Goal: Information Seeking & Learning: Compare options

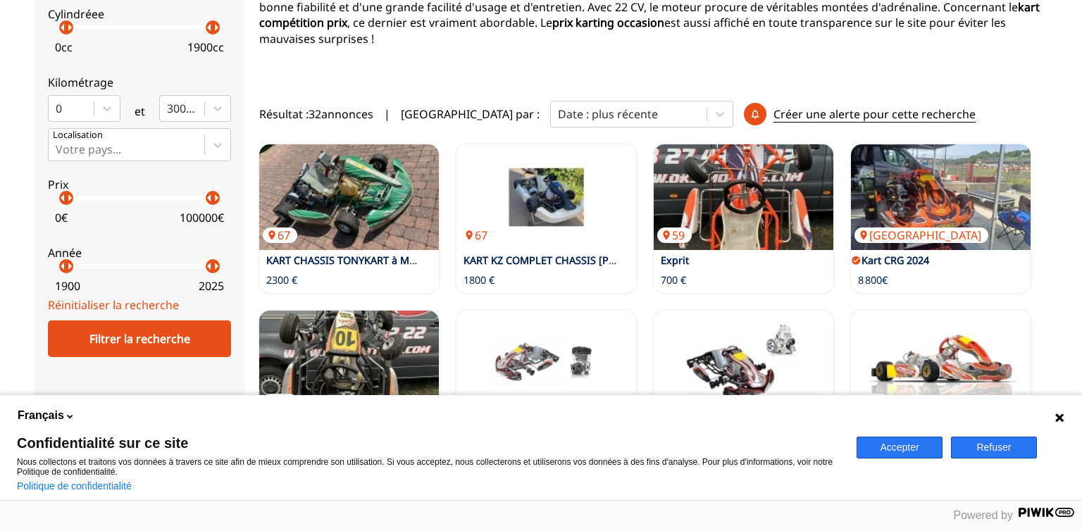
scroll to position [297, 0]
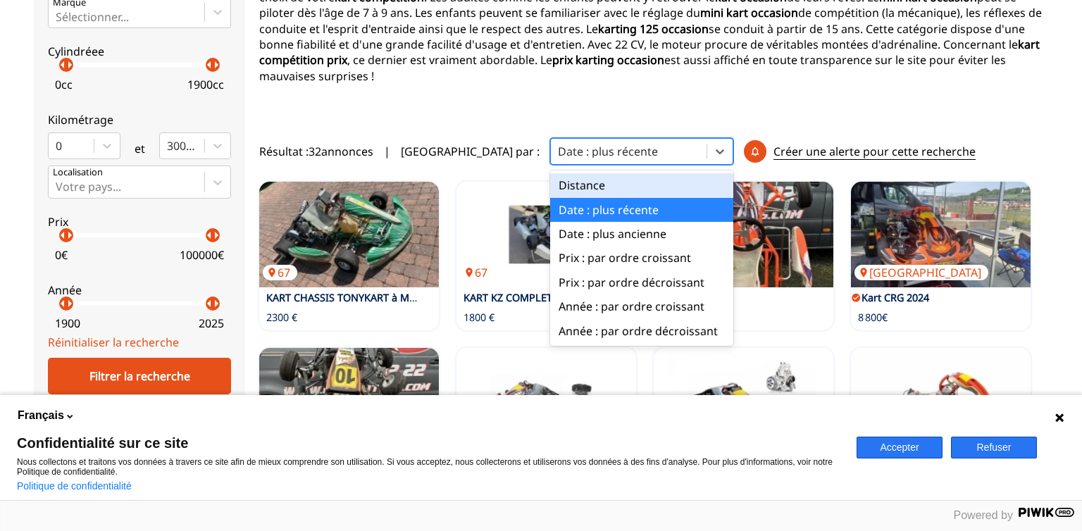
click at [558, 144] on div at bounding box center [629, 151] width 142 height 15
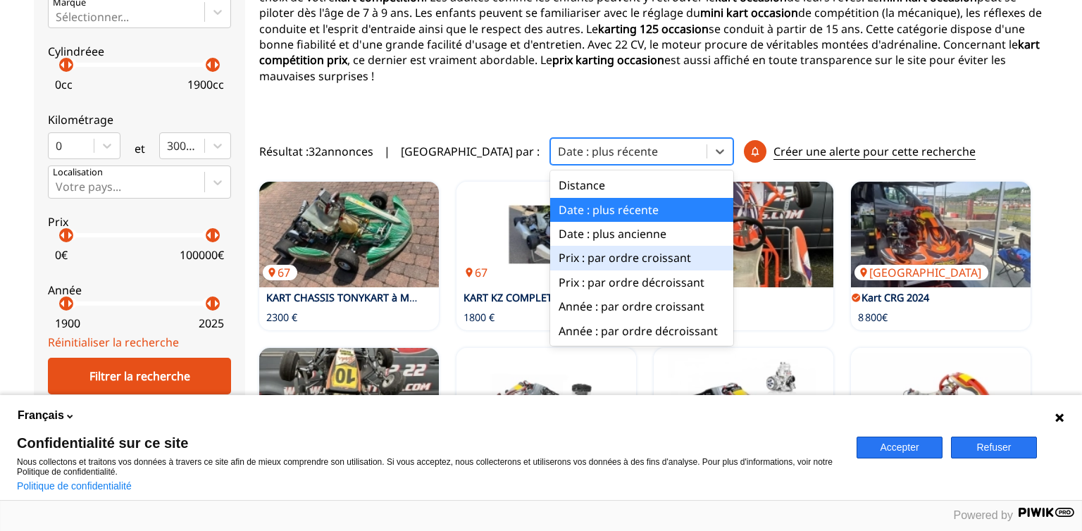
click at [550, 249] on div "Prix : par ordre croissant" at bounding box center [641, 258] width 183 height 24
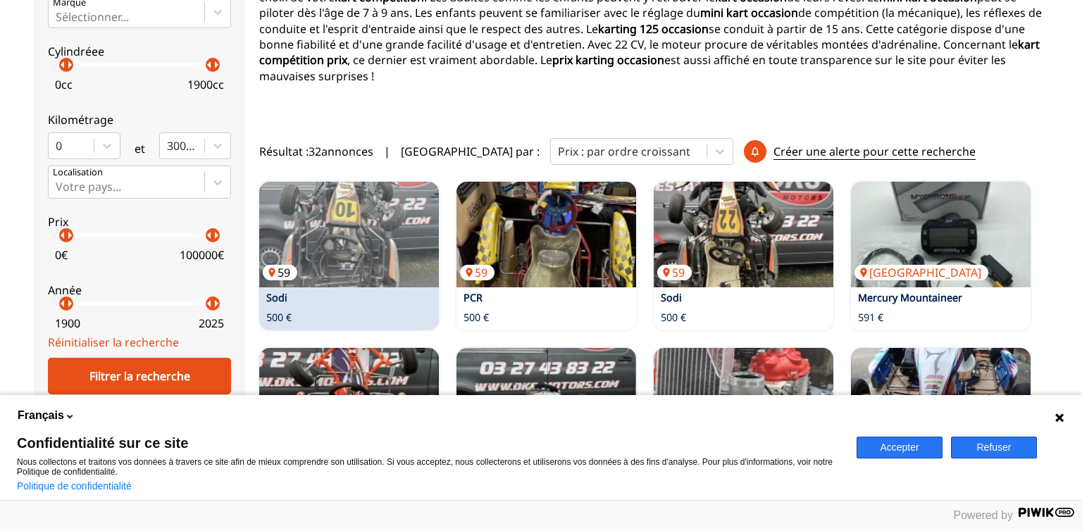
click at [383, 239] on img at bounding box center [349, 235] width 180 height 106
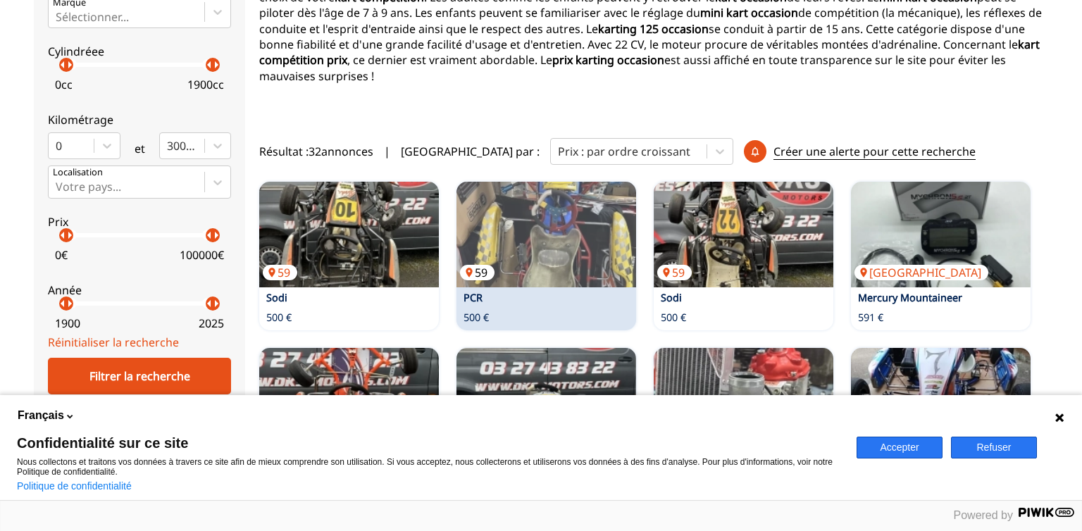
click at [500, 231] on img at bounding box center [546, 235] width 180 height 106
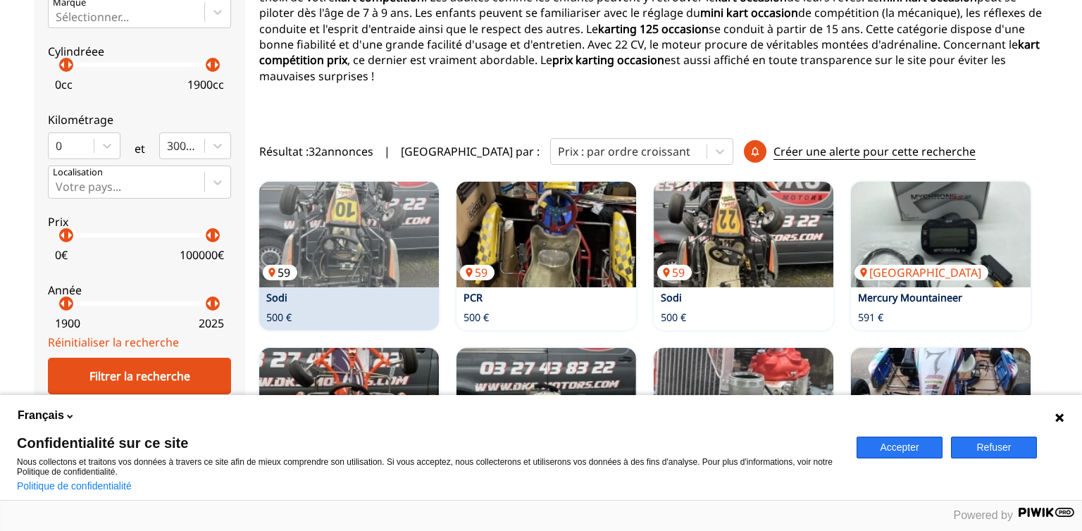
click at [345, 239] on img at bounding box center [349, 235] width 180 height 106
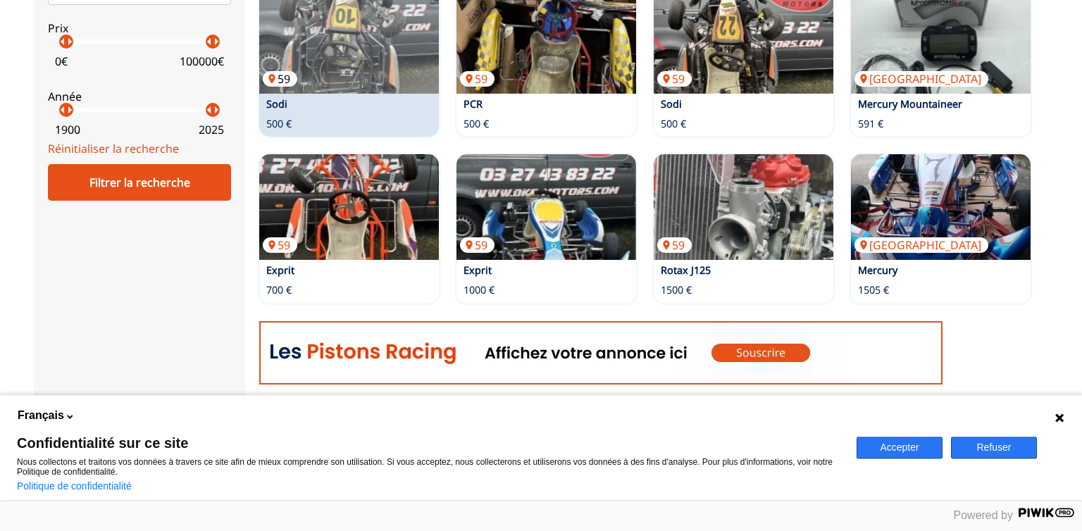
scroll to position [594, 0]
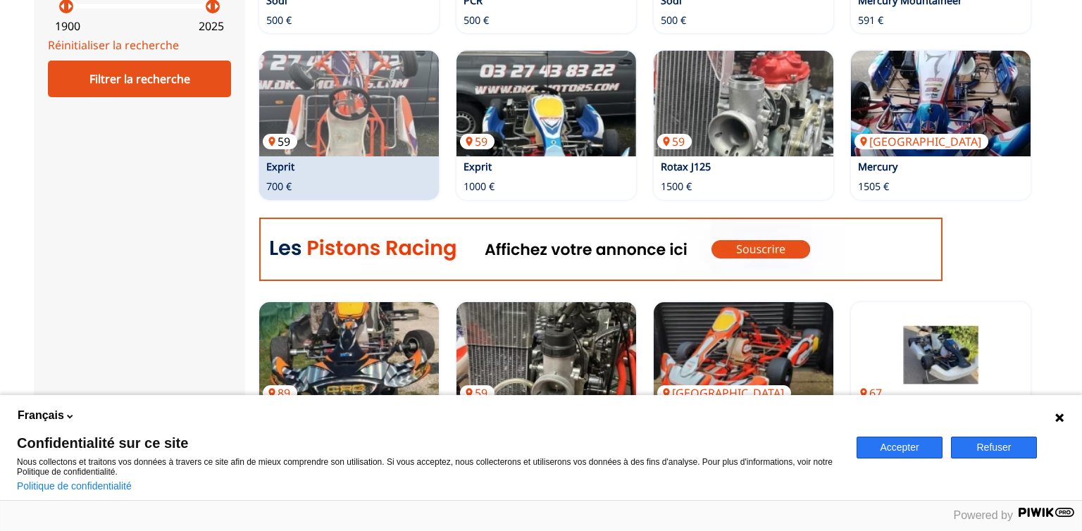
click at [358, 106] on img at bounding box center [349, 104] width 180 height 106
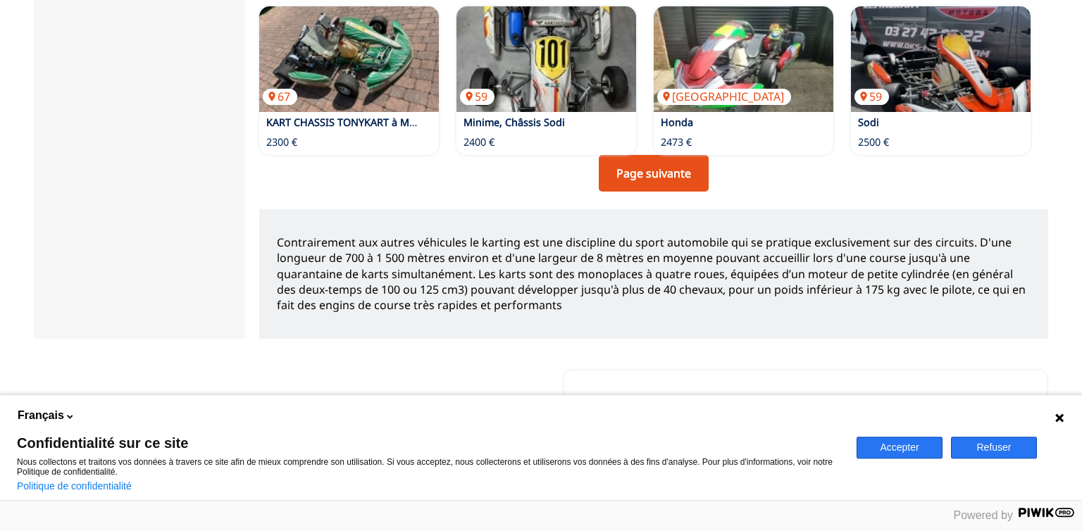
scroll to position [1227, 0]
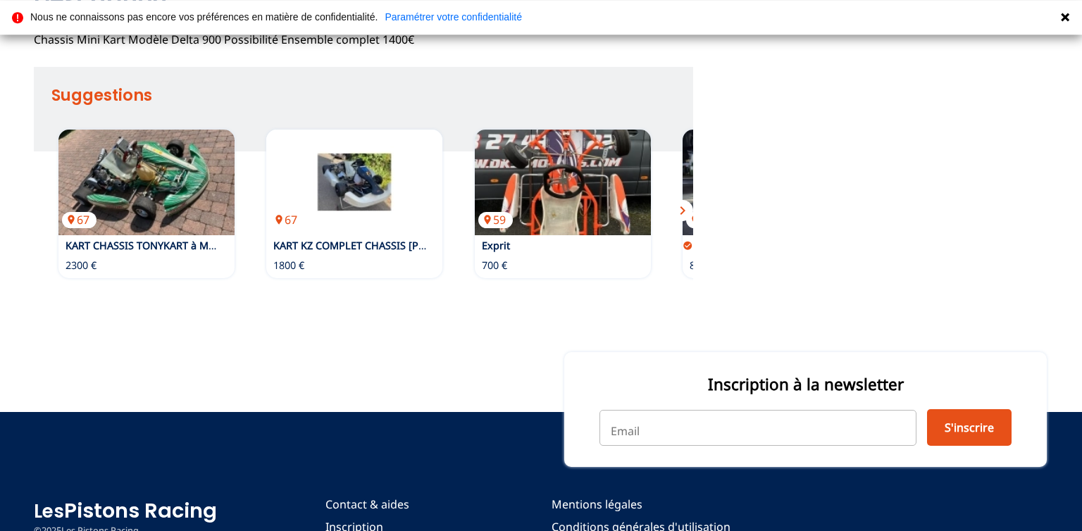
scroll to position [762, 0]
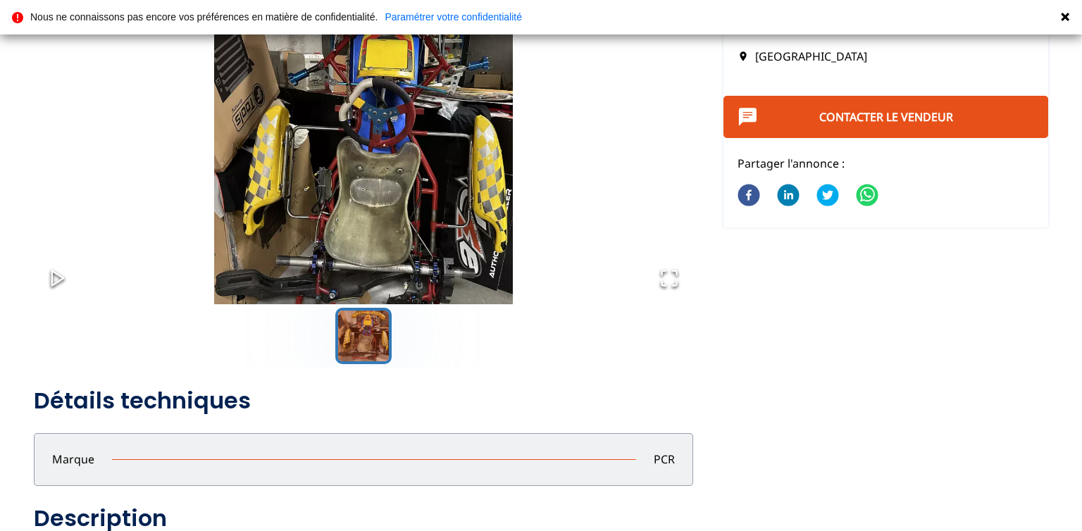
scroll to position [74, 0]
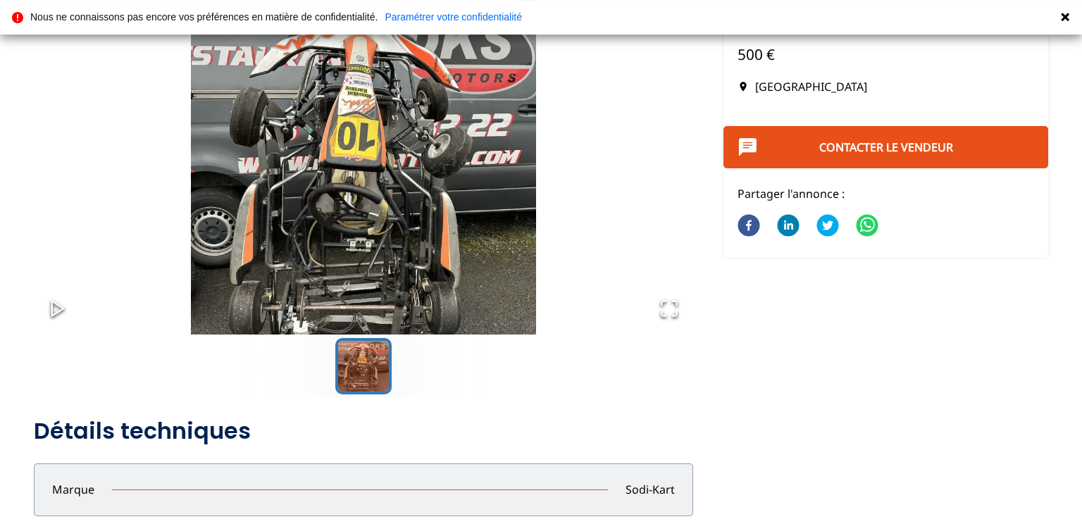
scroll to position [74, 0]
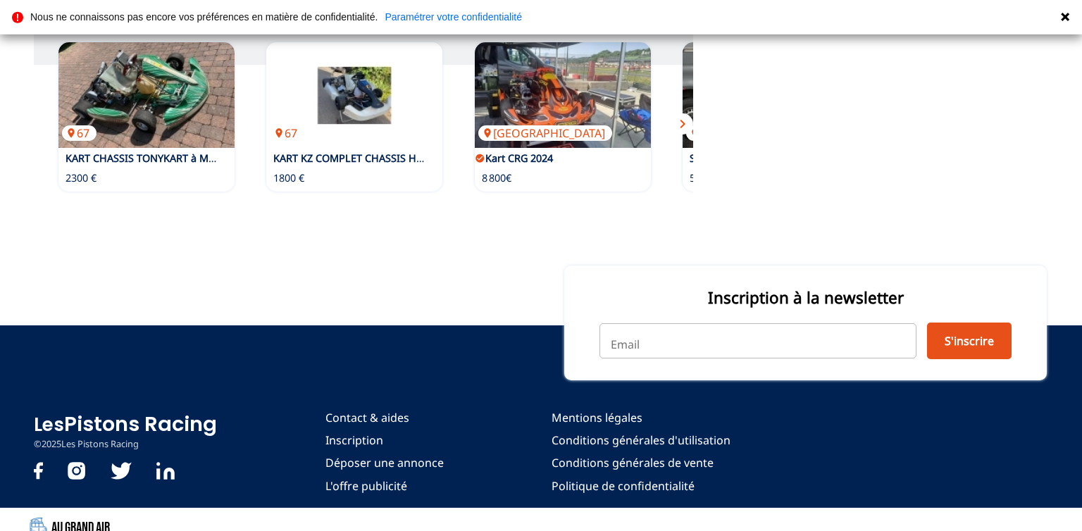
scroll to position [644, 0]
